Goal: Task Accomplishment & Management: Complete application form

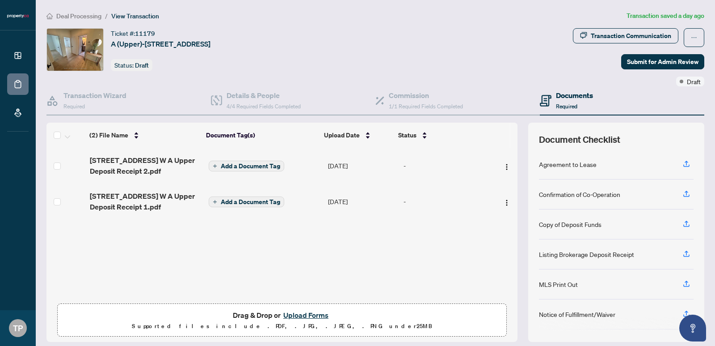
click at [304, 314] on button "Upload Forms" at bounding box center [306, 315] width 51 height 12
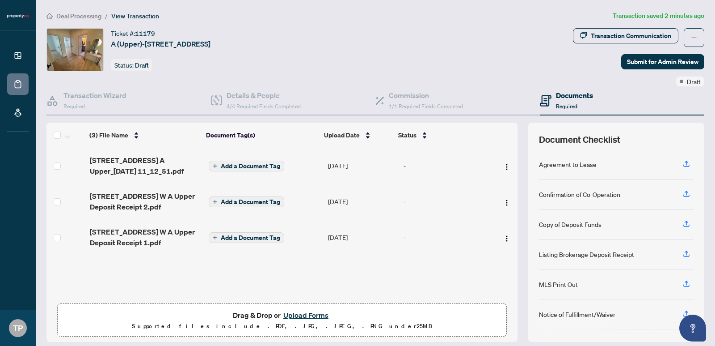
click at [310, 310] on button "Upload Forms" at bounding box center [306, 315] width 51 height 12
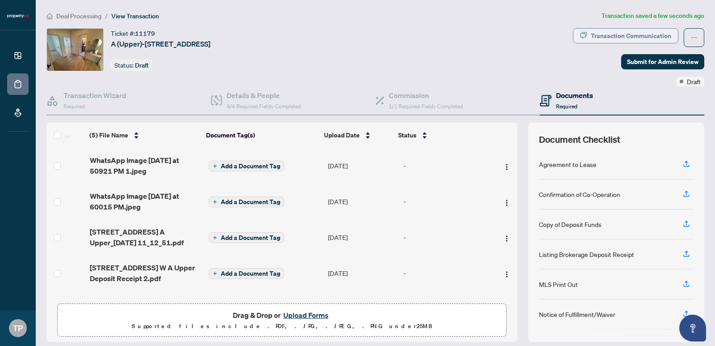
click at [618, 30] on div "Transaction Communication" at bounding box center [631, 36] width 80 height 14
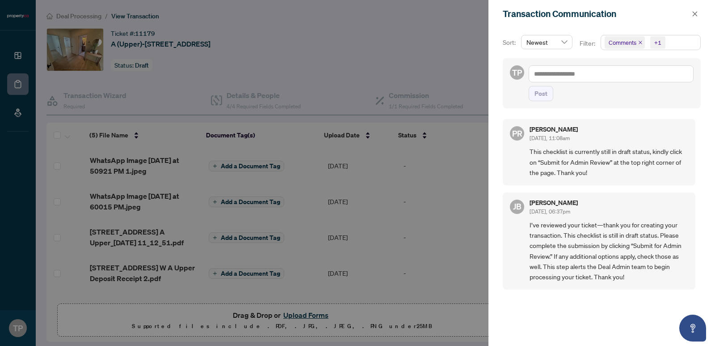
click at [437, 69] on div at bounding box center [357, 173] width 715 height 346
click at [693, 15] on icon "close" at bounding box center [695, 14] width 6 height 6
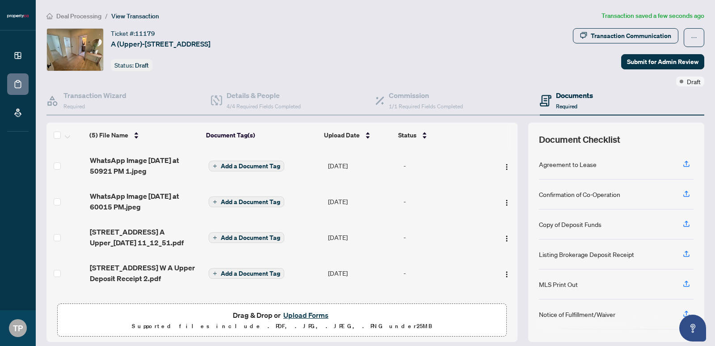
click at [298, 317] on button "Upload Forms" at bounding box center [306, 315] width 51 height 12
click at [303, 318] on div at bounding box center [282, 320] width 438 height 22
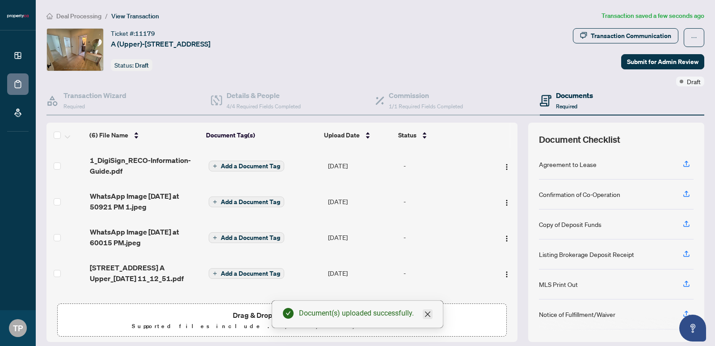
click at [431, 314] on icon "close" at bounding box center [427, 313] width 7 height 7
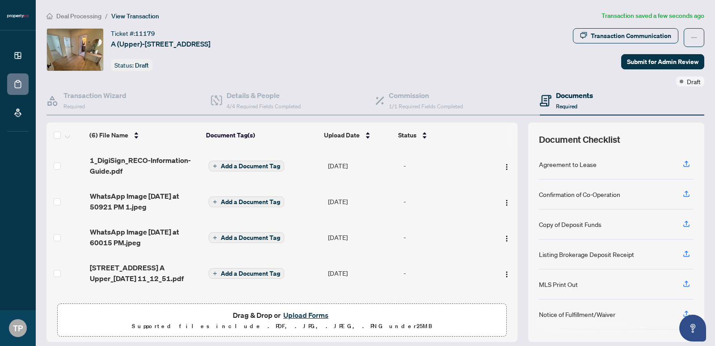
click at [302, 315] on button "Upload Forms" at bounding box center [306, 315] width 51 height 12
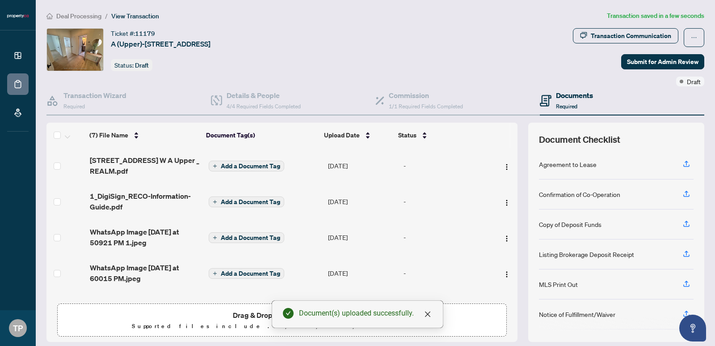
click at [245, 202] on span "Add a Document Tag" at bounding box center [250, 201] width 59 height 6
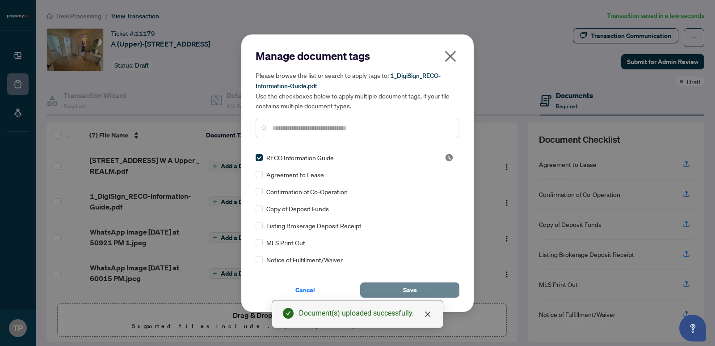
click at [391, 286] on button "Save" at bounding box center [409, 289] width 99 height 15
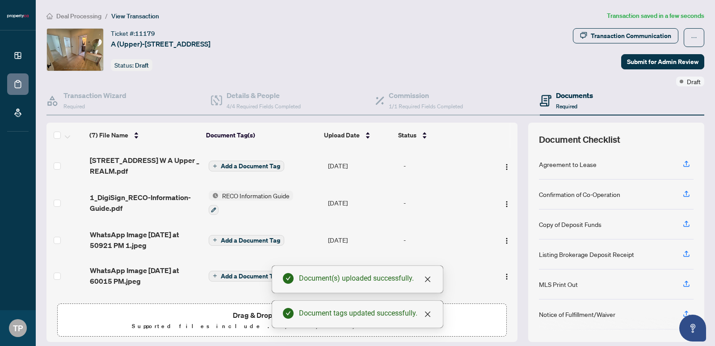
click at [234, 167] on span "Add a Document Tag" at bounding box center [250, 166] width 59 height 6
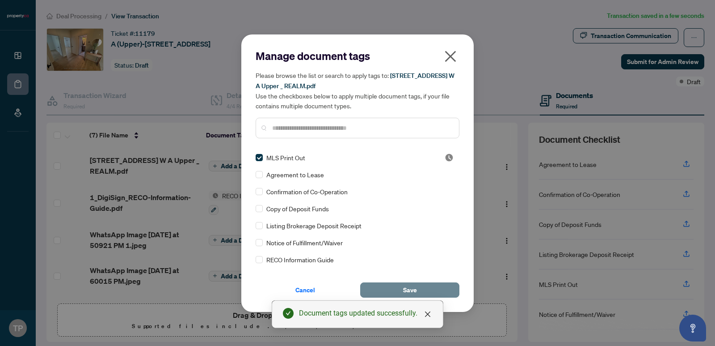
click at [426, 292] on button "Save" at bounding box center [409, 289] width 99 height 15
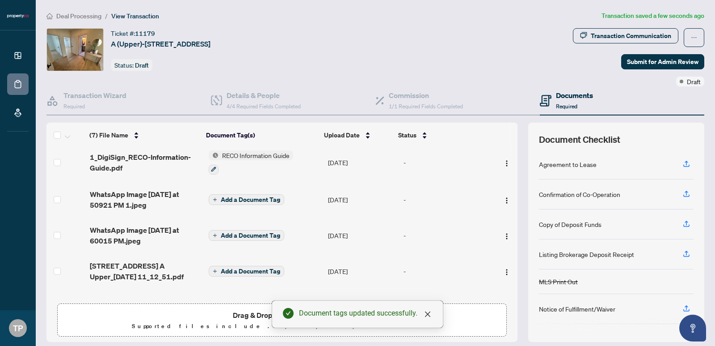
scroll to position [56, 0]
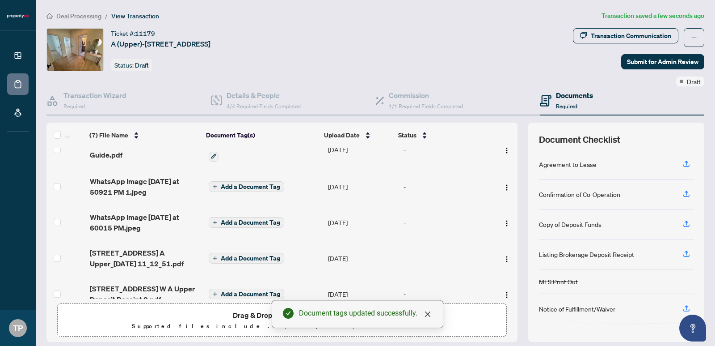
click at [236, 184] on span "Add a Document Tag" at bounding box center [250, 186] width 59 height 6
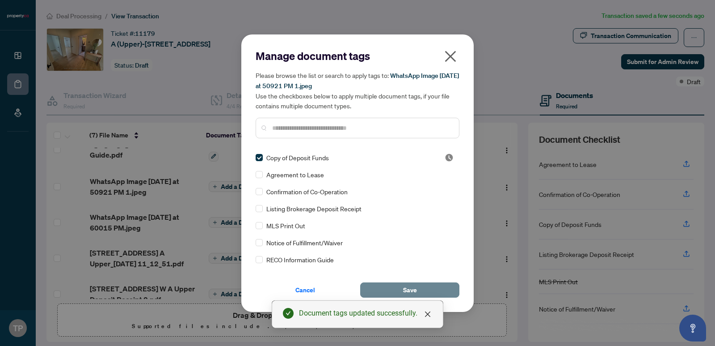
click at [371, 286] on button "Save" at bounding box center [409, 289] width 99 height 15
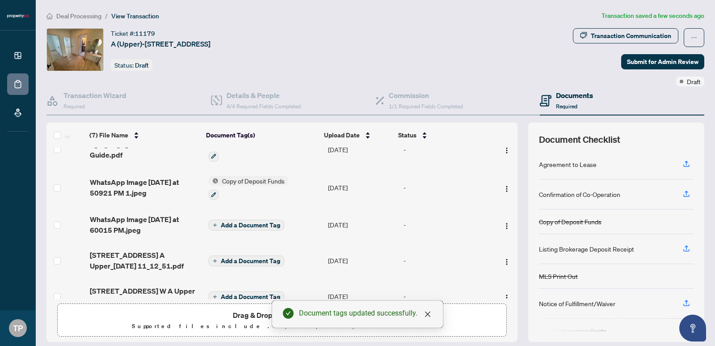
click at [229, 223] on span "Add a Document Tag" at bounding box center [250, 225] width 59 height 6
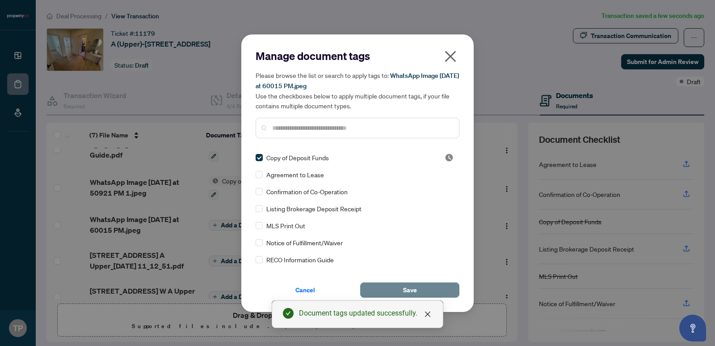
click at [416, 291] on span "Save" at bounding box center [410, 290] width 14 height 14
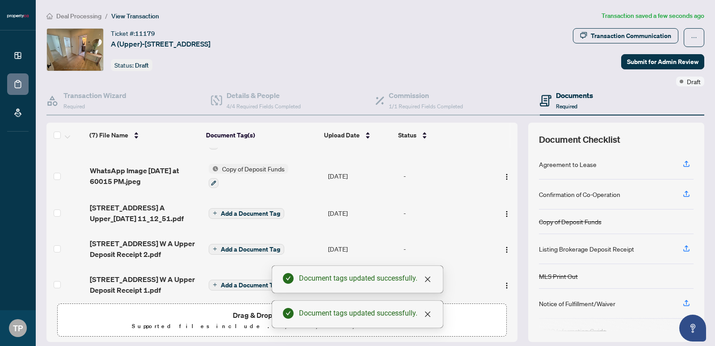
scroll to position [110, 0]
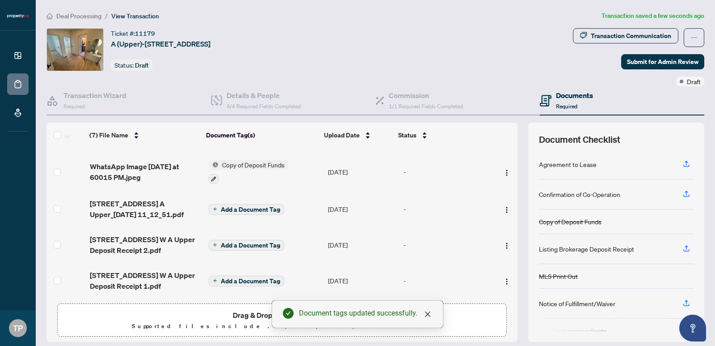
click at [223, 208] on span "Add a Document Tag" at bounding box center [250, 209] width 59 height 6
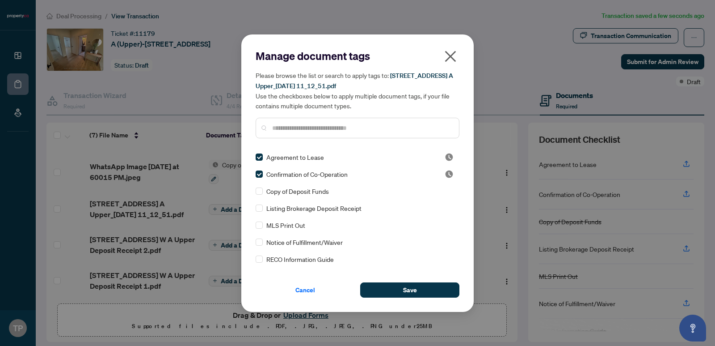
scroll to position [0, 0]
click at [384, 286] on button "Save" at bounding box center [409, 289] width 99 height 15
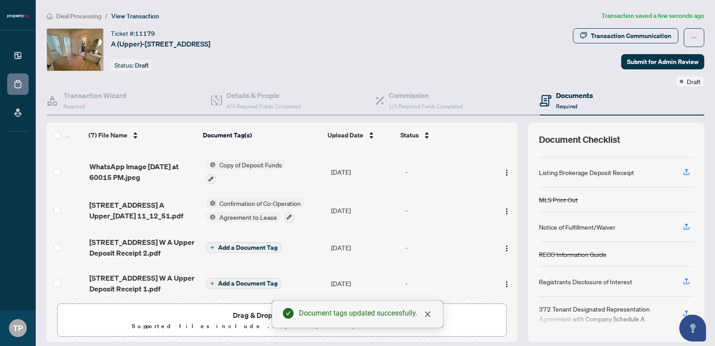
scroll to position [69, 0]
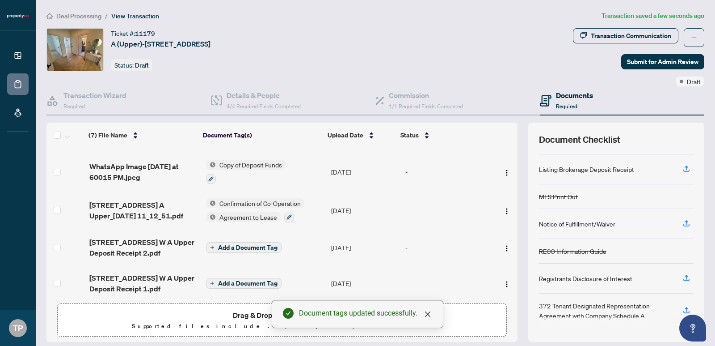
click at [230, 244] on span "Add a Document Tag" at bounding box center [247, 247] width 59 height 6
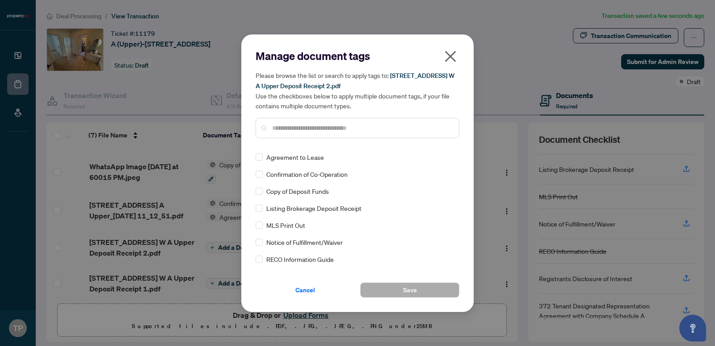
scroll to position [0, 0]
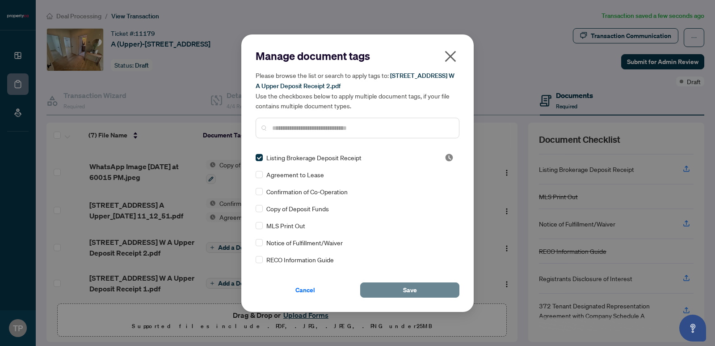
click at [392, 292] on button "Save" at bounding box center [409, 289] width 99 height 15
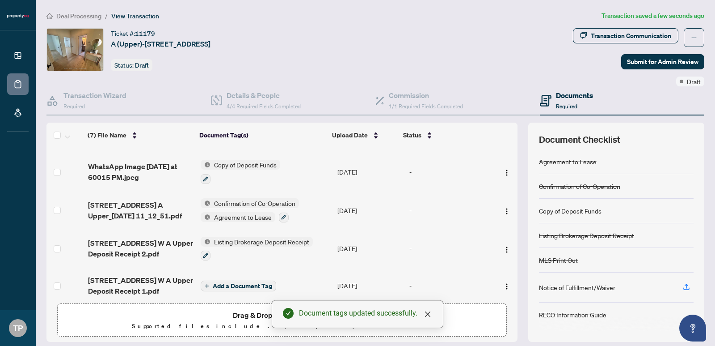
click at [230, 283] on span "Add a Document Tag" at bounding box center [242, 286] width 59 height 6
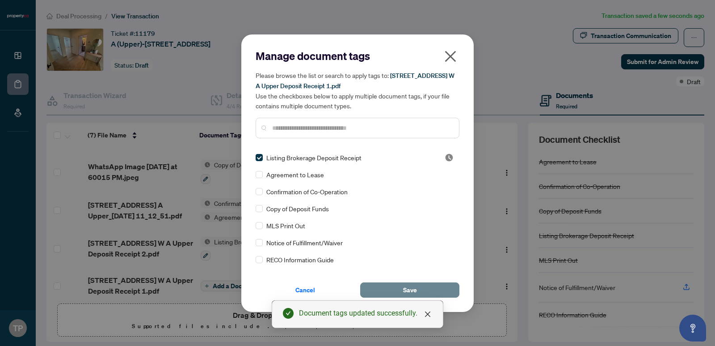
click at [393, 288] on button "Save" at bounding box center [409, 289] width 99 height 15
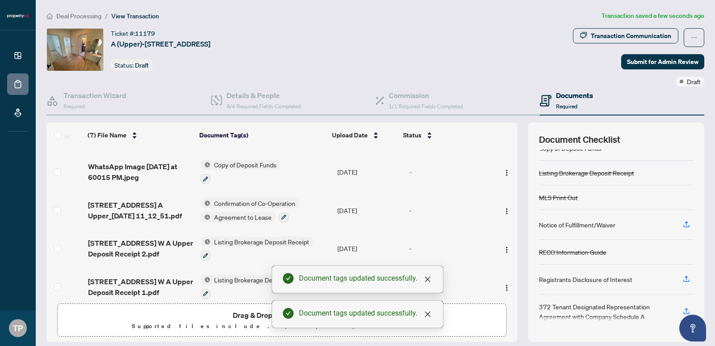
scroll to position [63, 0]
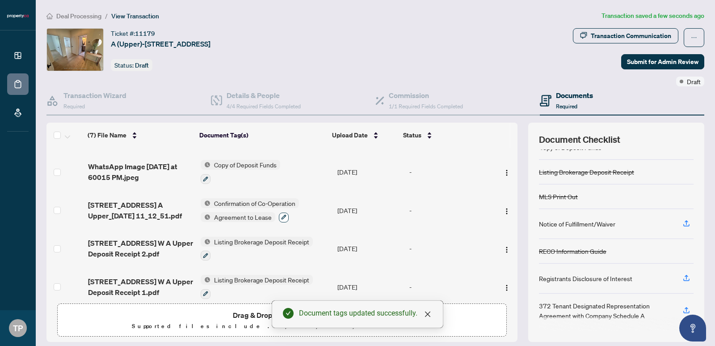
click at [281, 214] on icon "button" at bounding box center [283, 216] width 5 height 5
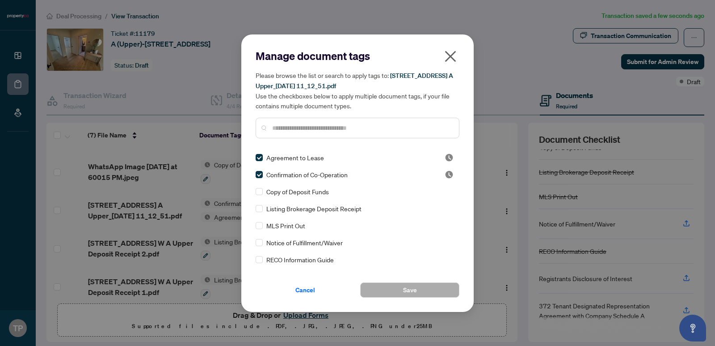
click at [317, 125] on input "text" at bounding box center [362, 128] width 180 height 10
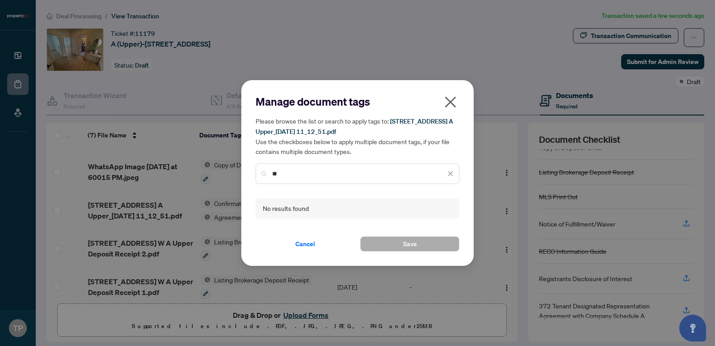
type input "*"
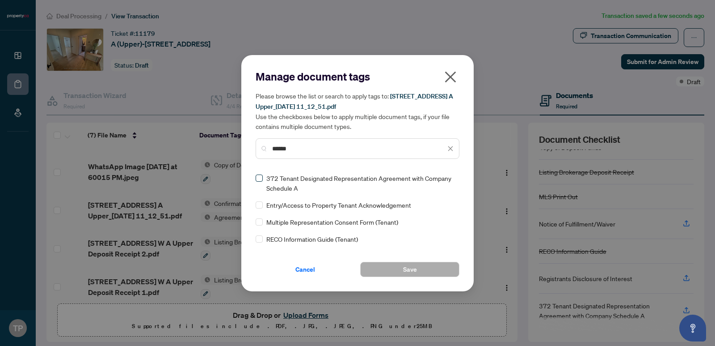
type input "******"
click at [411, 269] on span "Save" at bounding box center [410, 269] width 14 height 14
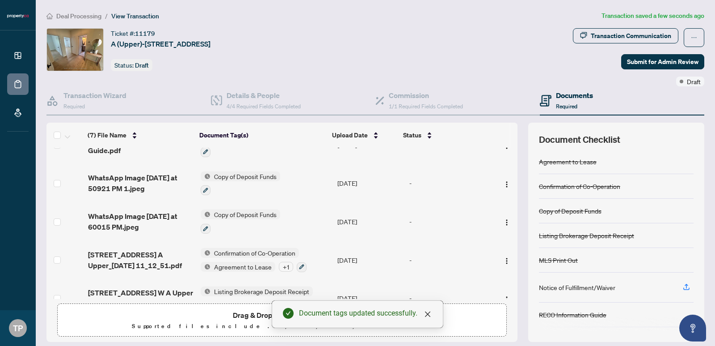
scroll to position [0, 0]
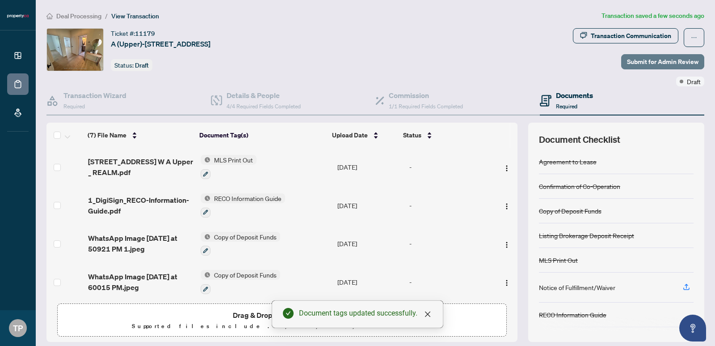
click at [632, 63] on span "Submit for Admin Review" at bounding box center [663, 62] width 72 height 14
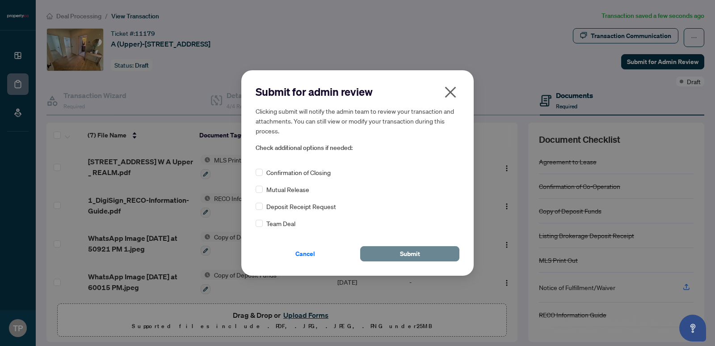
click at [394, 253] on button "Submit" at bounding box center [409, 253] width 99 height 15
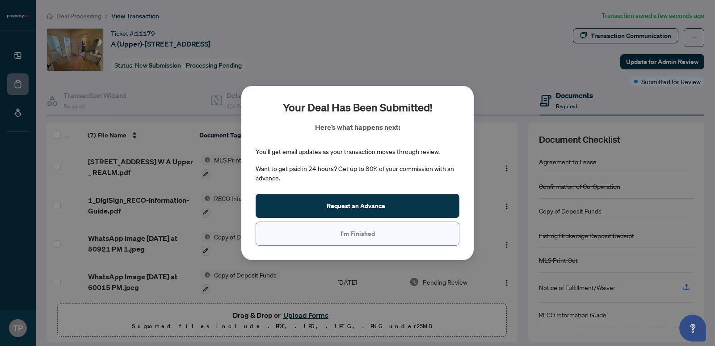
click at [382, 231] on button "I'm Finished" at bounding box center [358, 233] width 204 height 24
